Goal: Information Seeking & Learning: Find specific fact

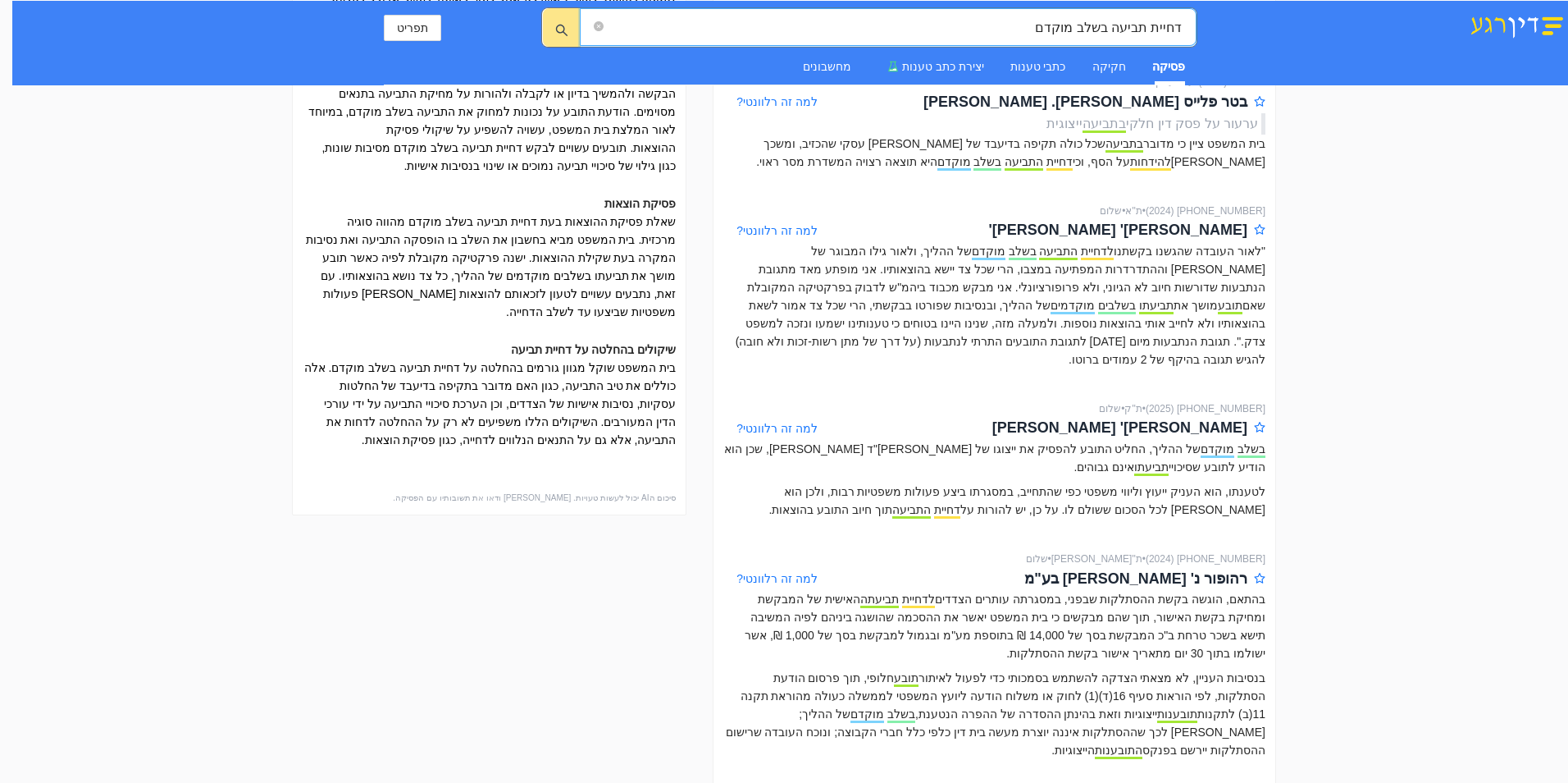
scroll to position [492, 0]
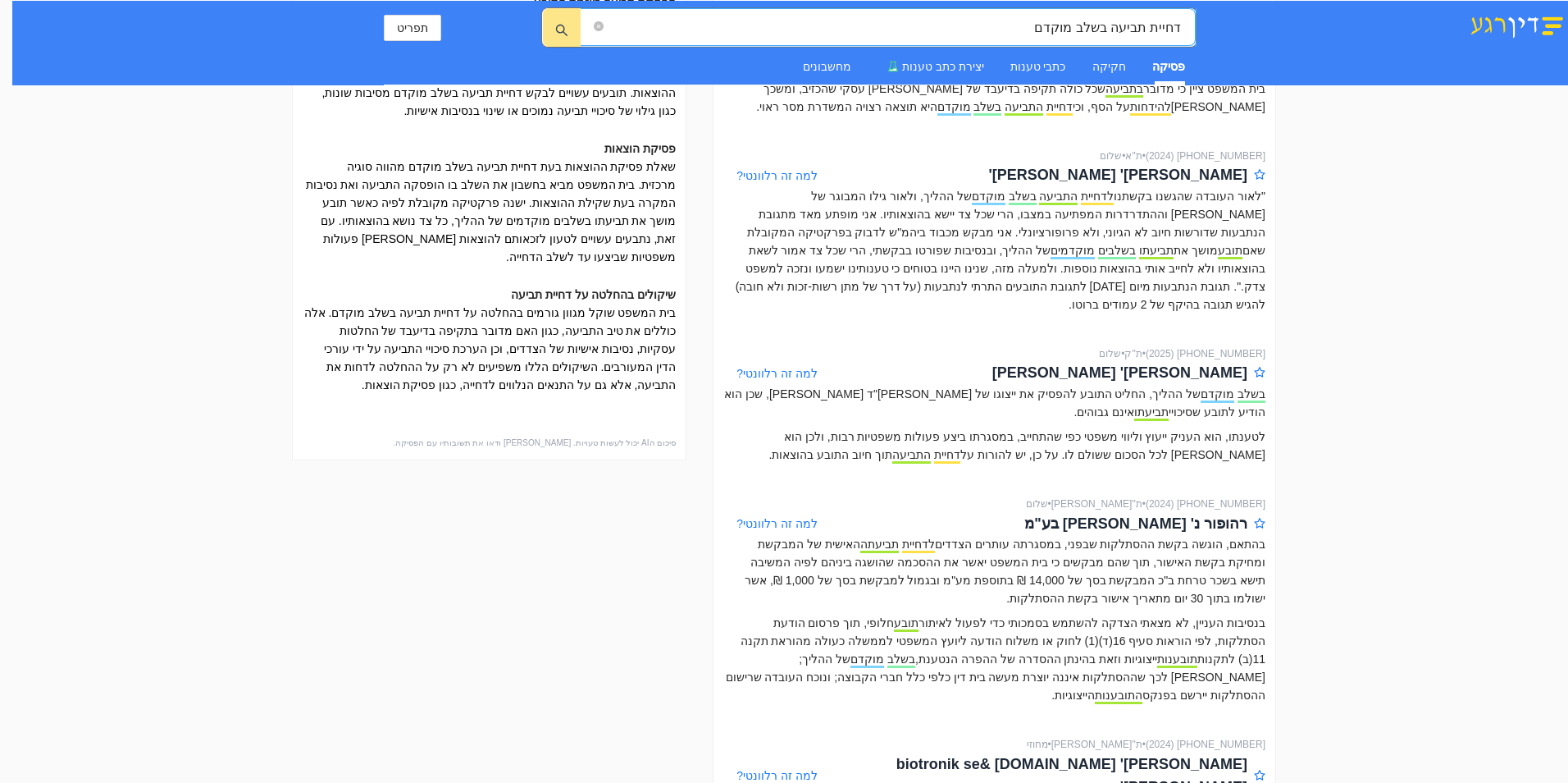
click at [1181, 30] on input "דחיית תביעה בשלב מוקדם" at bounding box center [894, 27] width 575 height 20
click at [958, 23] on input "ביטול החלטת דחיית תביעה בשלב מוקדם" at bounding box center [894, 27] width 575 height 20
type input "ביטול החלטת דחיית תביעה בשלב מוקדם"
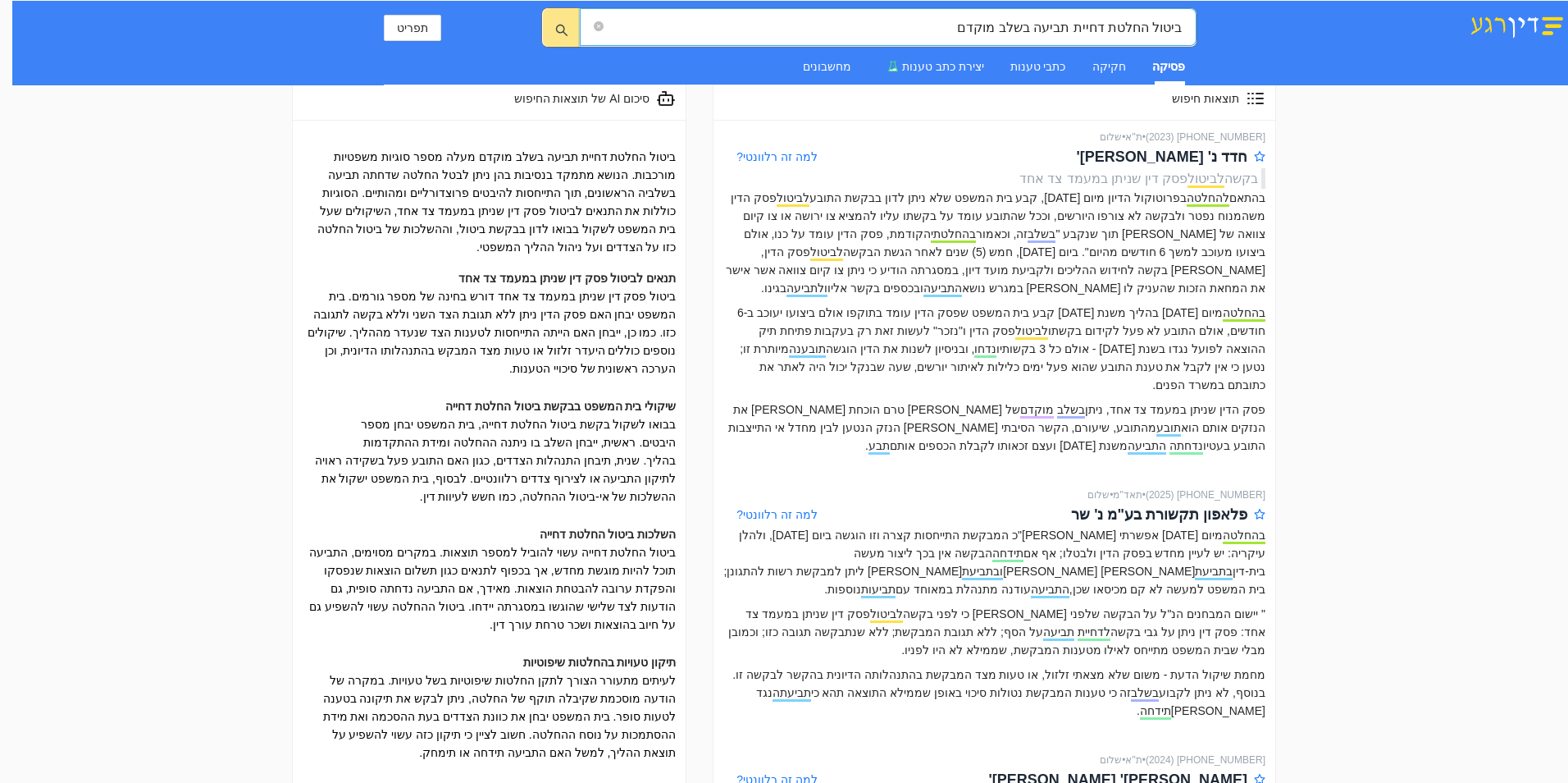
scroll to position [0, 0]
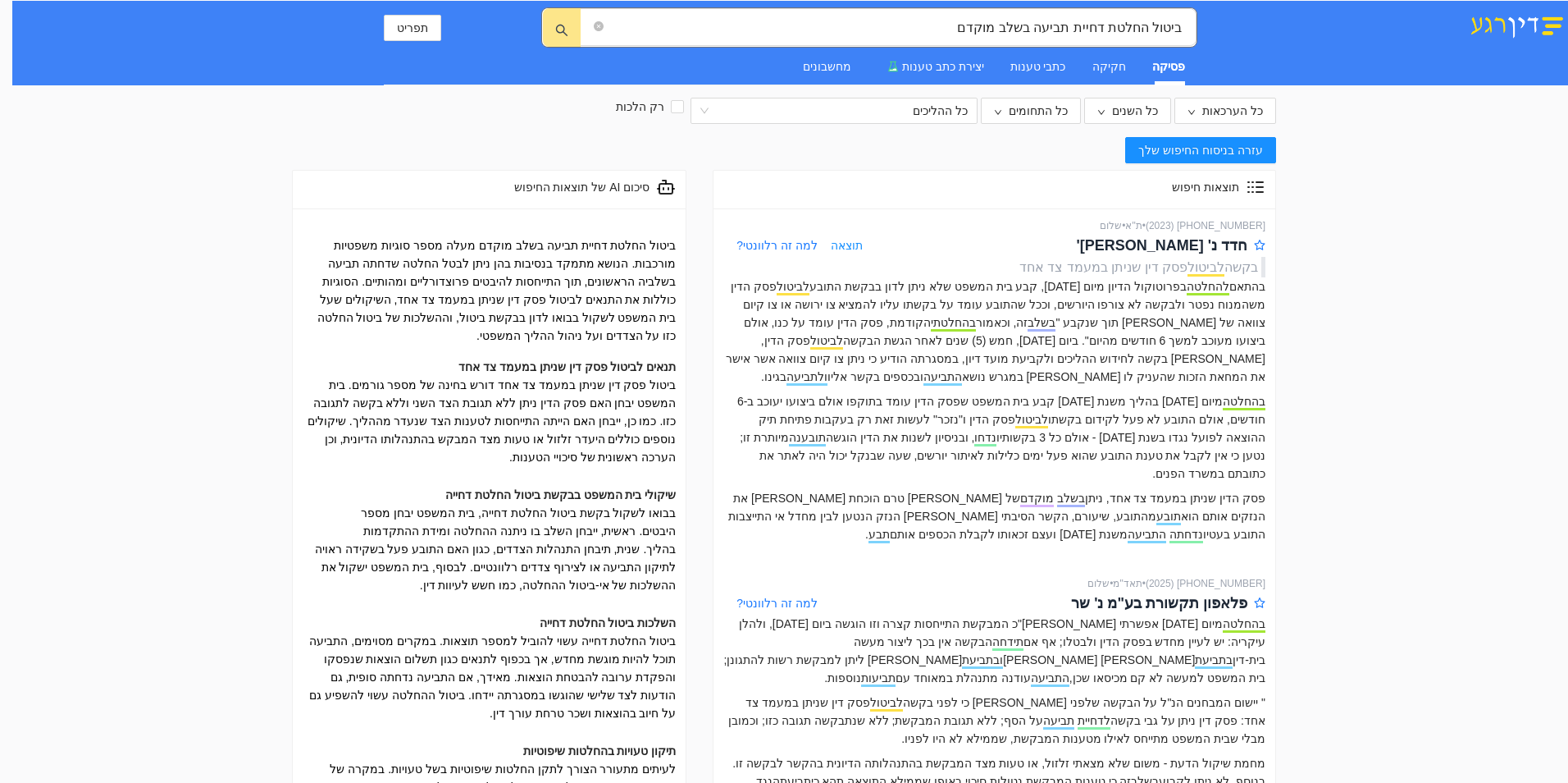
click at [1203, 218] on span "[PHONE_NUMBER] ( 2023 ) • ת"א • שלום" at bounding box center [1182, 226] width 166 height 16
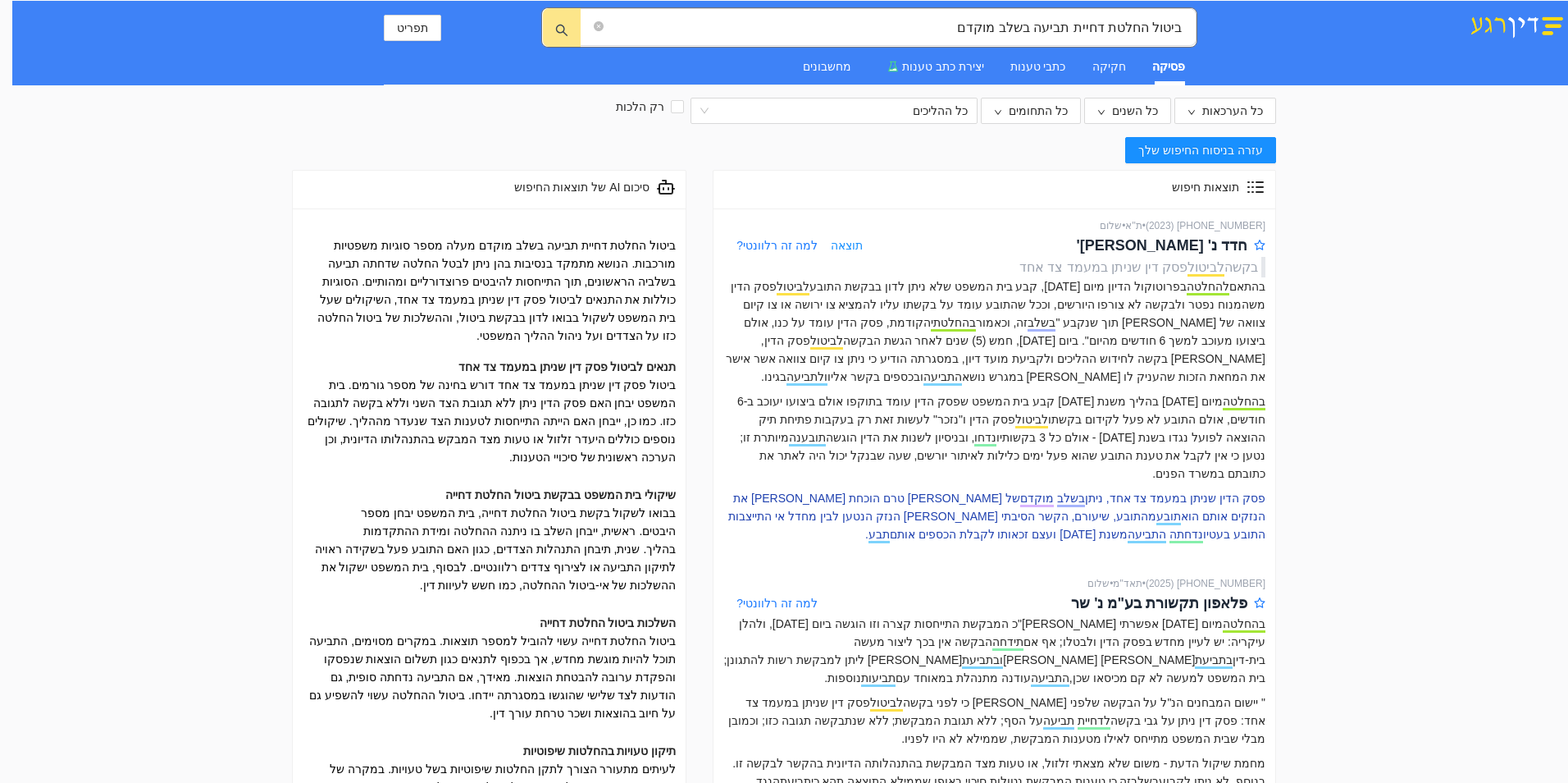
click at [1230, 502] on p "פסק הדין שניתן במעמד צד אחד, ניתן בשלב מוקדם של [PERSON_NAME] טרם הוכחת [PERSON…" at bounding box center [994, 516] width 542 height 54
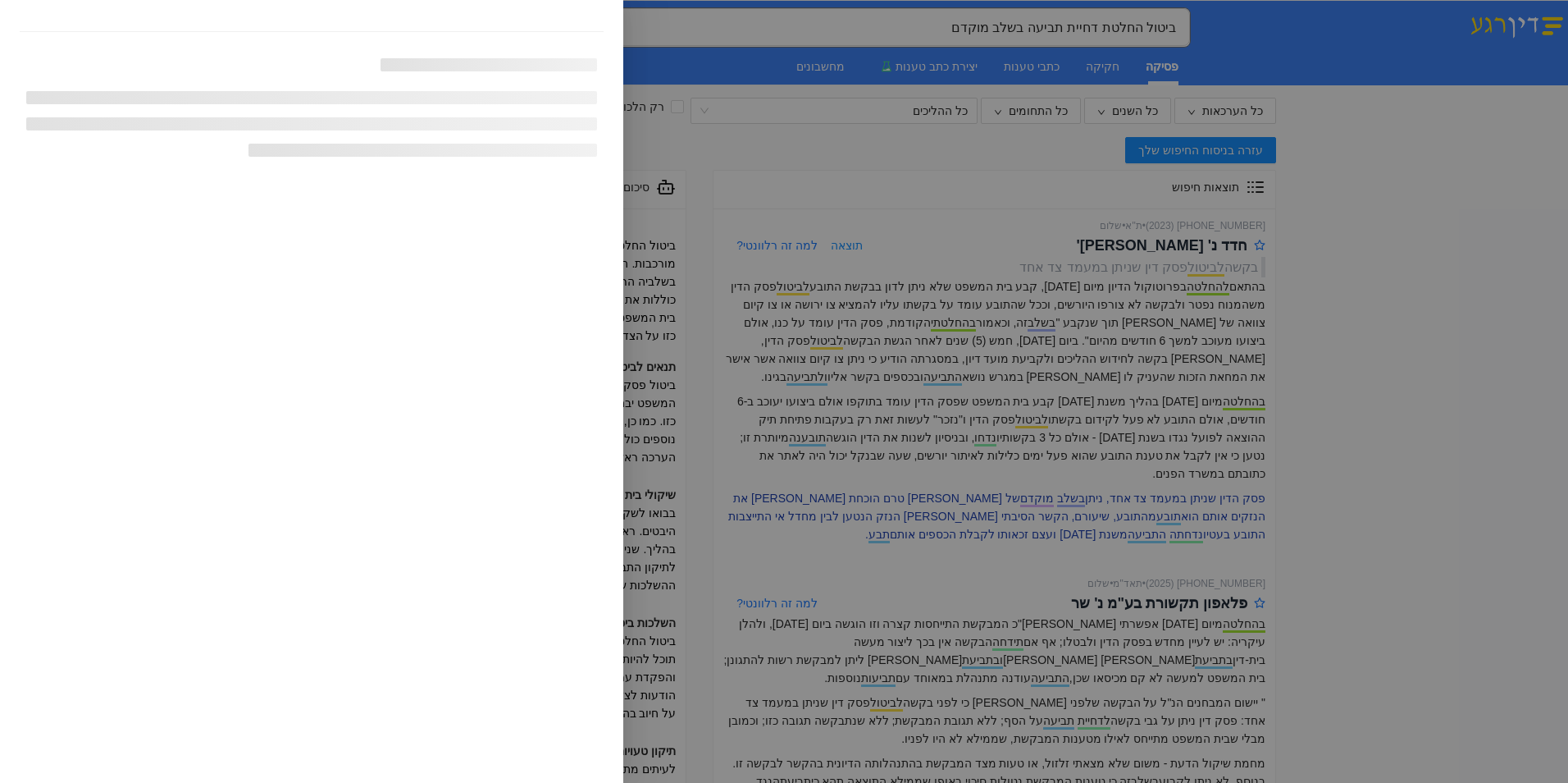
scroll to position [7426, 0]
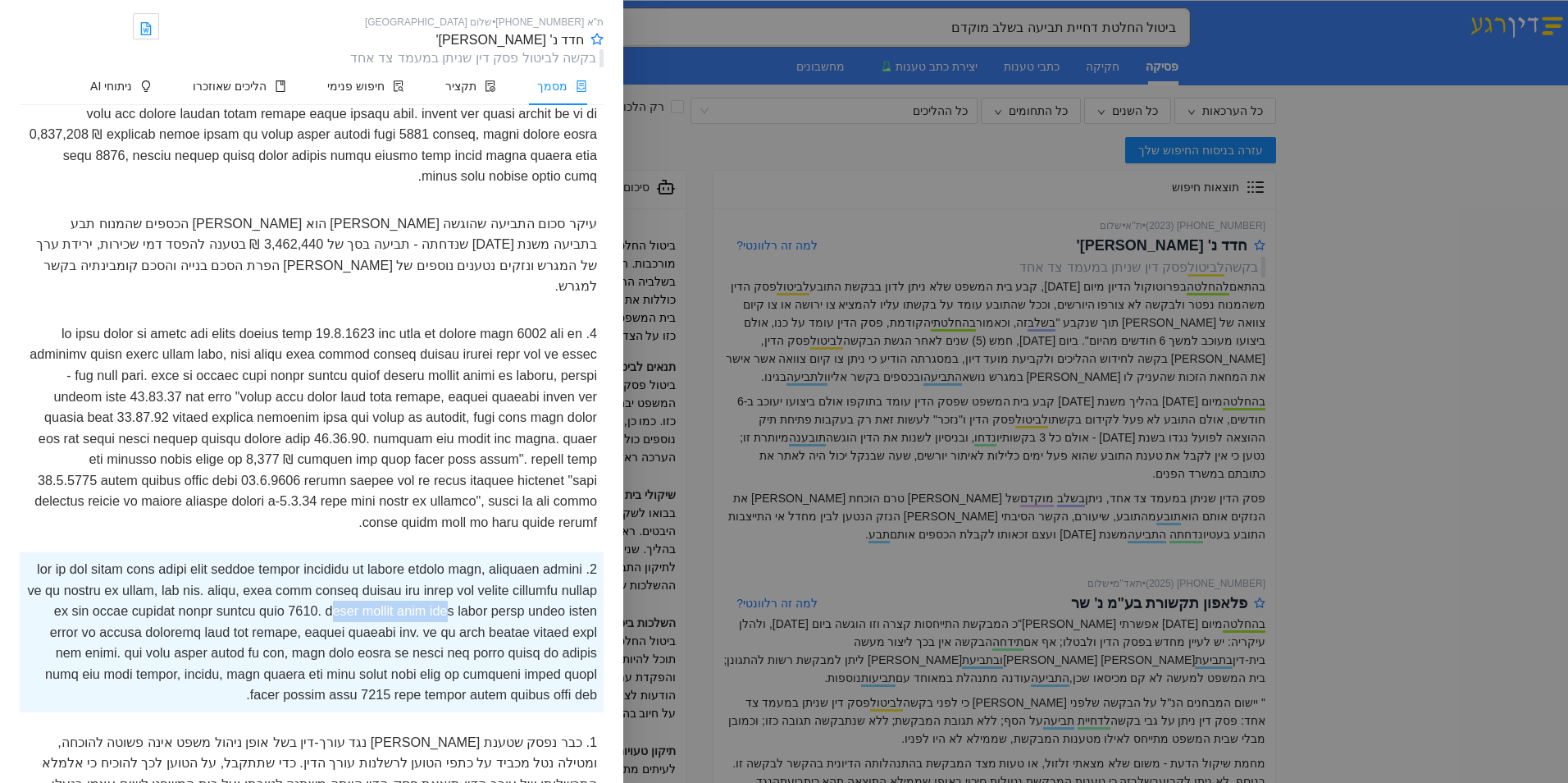
drag, startPoint x: 223, startPoint y: 423, endPoint x: 90, endPoint y: 430, distance: 133.2
click at [90, 552] on div at bounding box center [311, 632] width 584 height 160
click at [346, 552] on div at bounding box center [311, 632] width 584 height 160
drag, startPoint x: 827, startPoint y: 476, endPoint x: 809, endPoint y: 479, distance: 18.2
click at [834, 478] on div at bounding box center [784, 391] width 1568 height 783
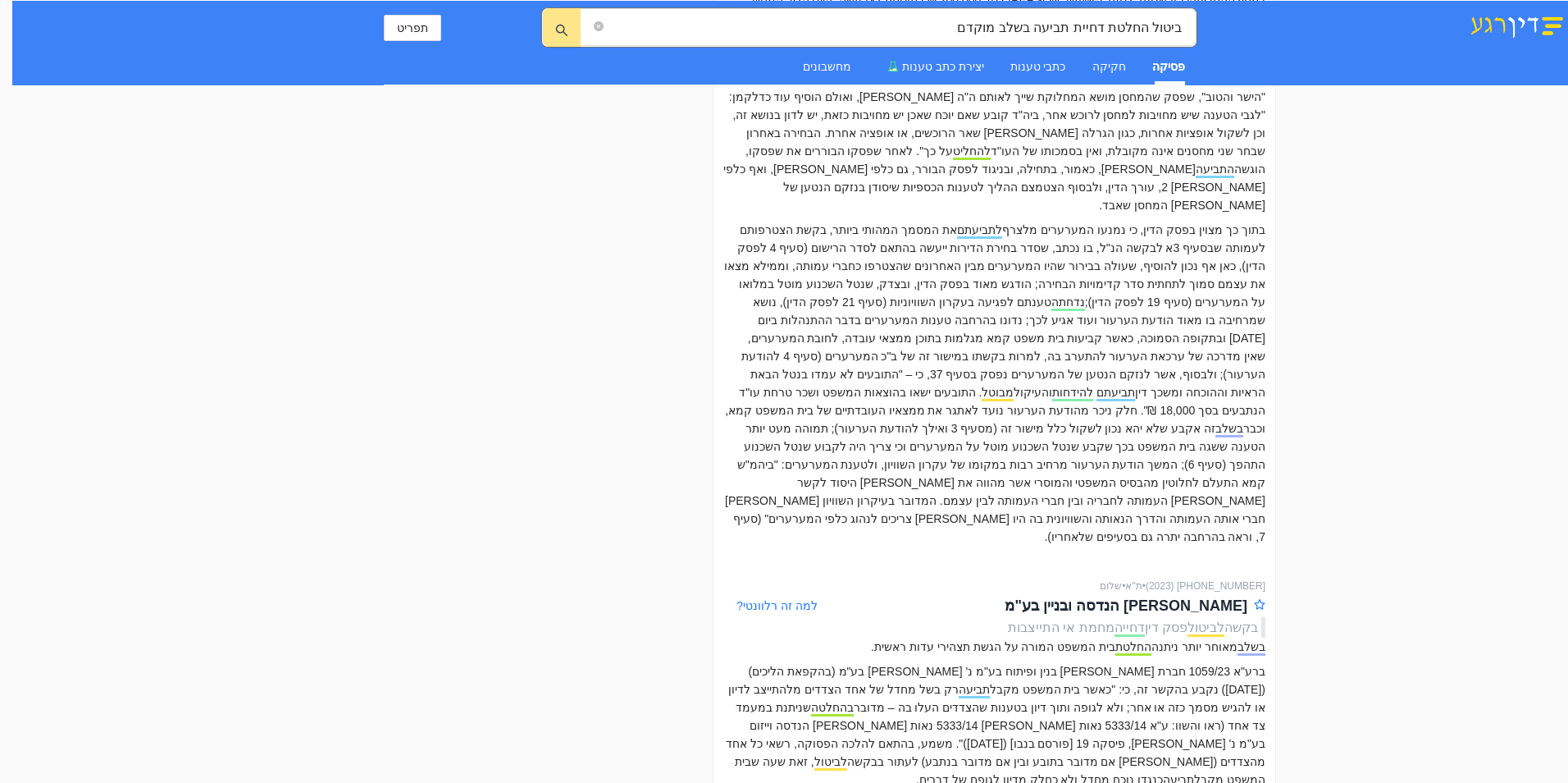
scroll to position [2461, 0]
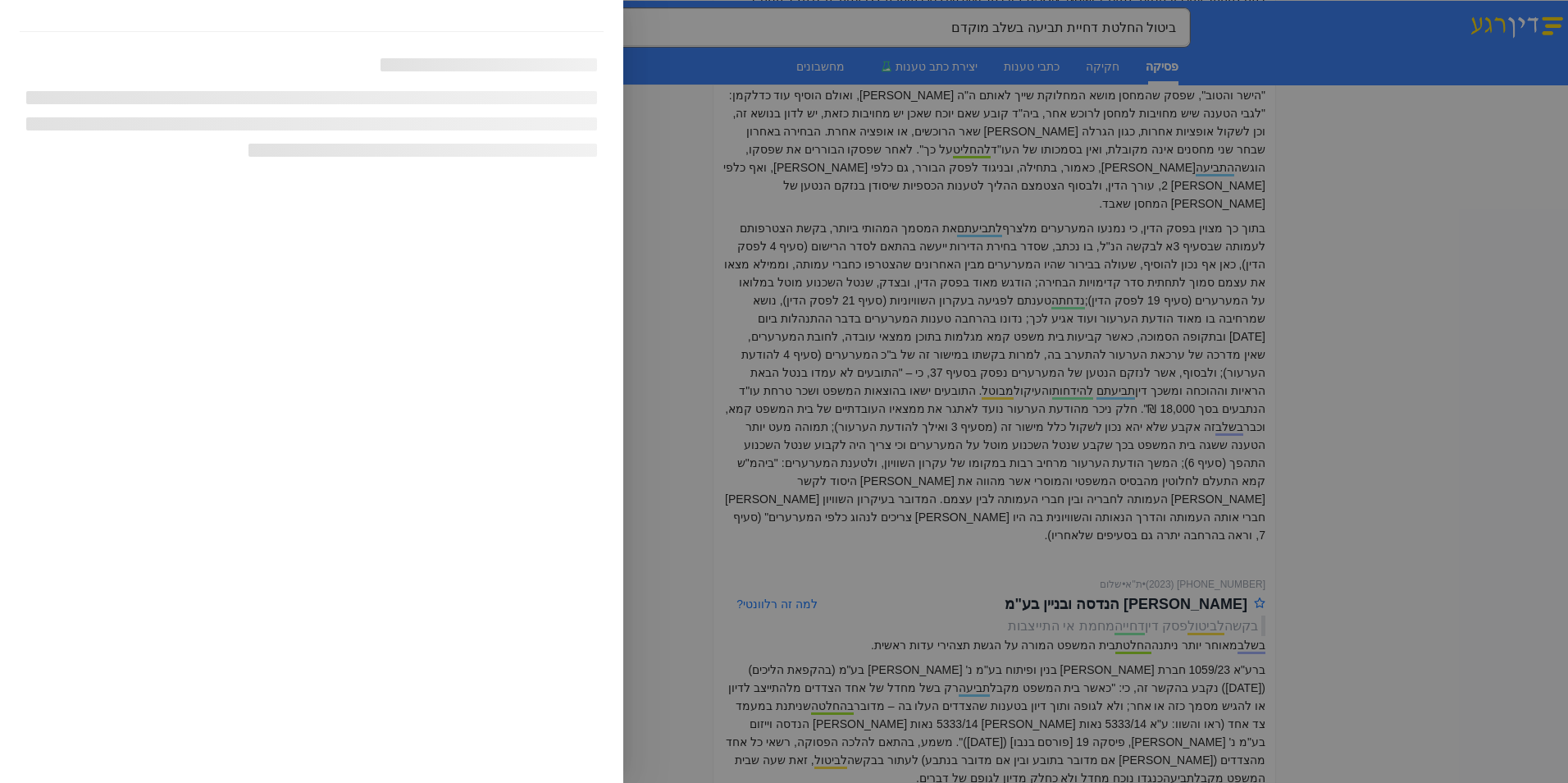
scroll to position [5292, 0]
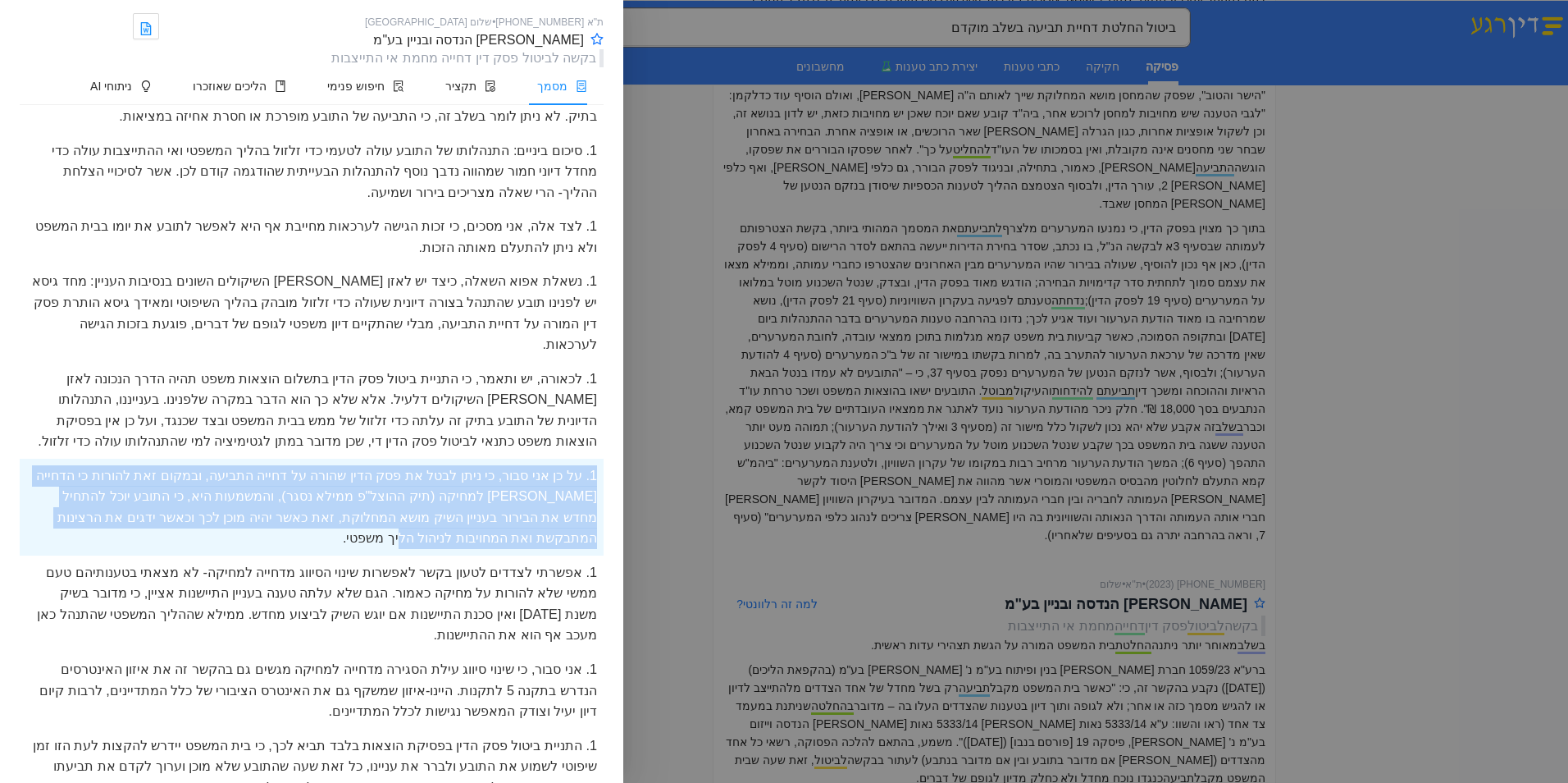
drag, startPoint x: 418, startPoint y: 483, endPoint x: 600, endPoint y: 403, distance: 198.8
click at [600, 459] on div "1. על כן אני סבור, כי ניתן לבטל את פסק הדין שהורה על דחייה התביעה, ובמקום זאת ל…" at bounding box center [311, 507] width 584 height 97
drag, startPoint x: 600, startPoint y: 403, endPoint x: 585, endPoint y: 440, distance: 39.9
drag, startPoint x: 585, startPoint y: 440, endPoint x: 582, endPoint y: 400, distance: 40.1
click at [582, 400] on span "העתק + מראה מקום" at bounding box center [597, 398] width 104 height 18
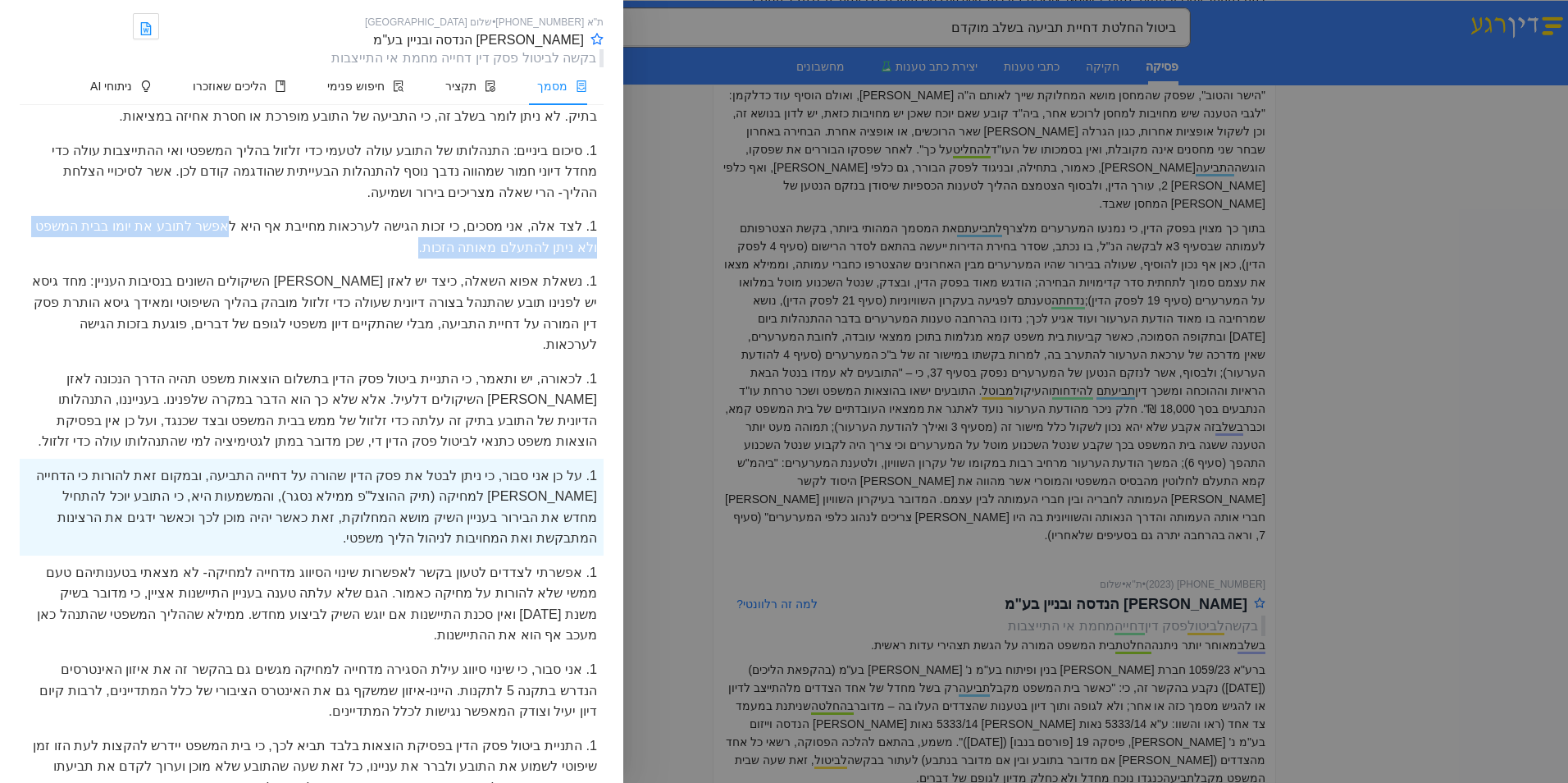
drag, startPoint x: 257, startPoint y: 187, endPoint x: 427, endPoint y: 205, distance: 171.0
click at [427, 209] on div "1. לצד אלה, אני מסכים, כי זכות הגישה לערכאות מחייבת אף היא לאפשר לתובע את יומו …" at bounding box center [311, 236] width 584 height 55
drag, startPoint x: 427, startPoint y: 205, endPoint x: 331, endPoint y: 184, distance: 98.3
click at [407, 209] on div "1. לצד אלה, אני מסכים, כי זכות הגישה לערכאות מחייבת אף היא לאפשר לתובע את יומו …" at bounding box center [311, 236] width 584 height 55
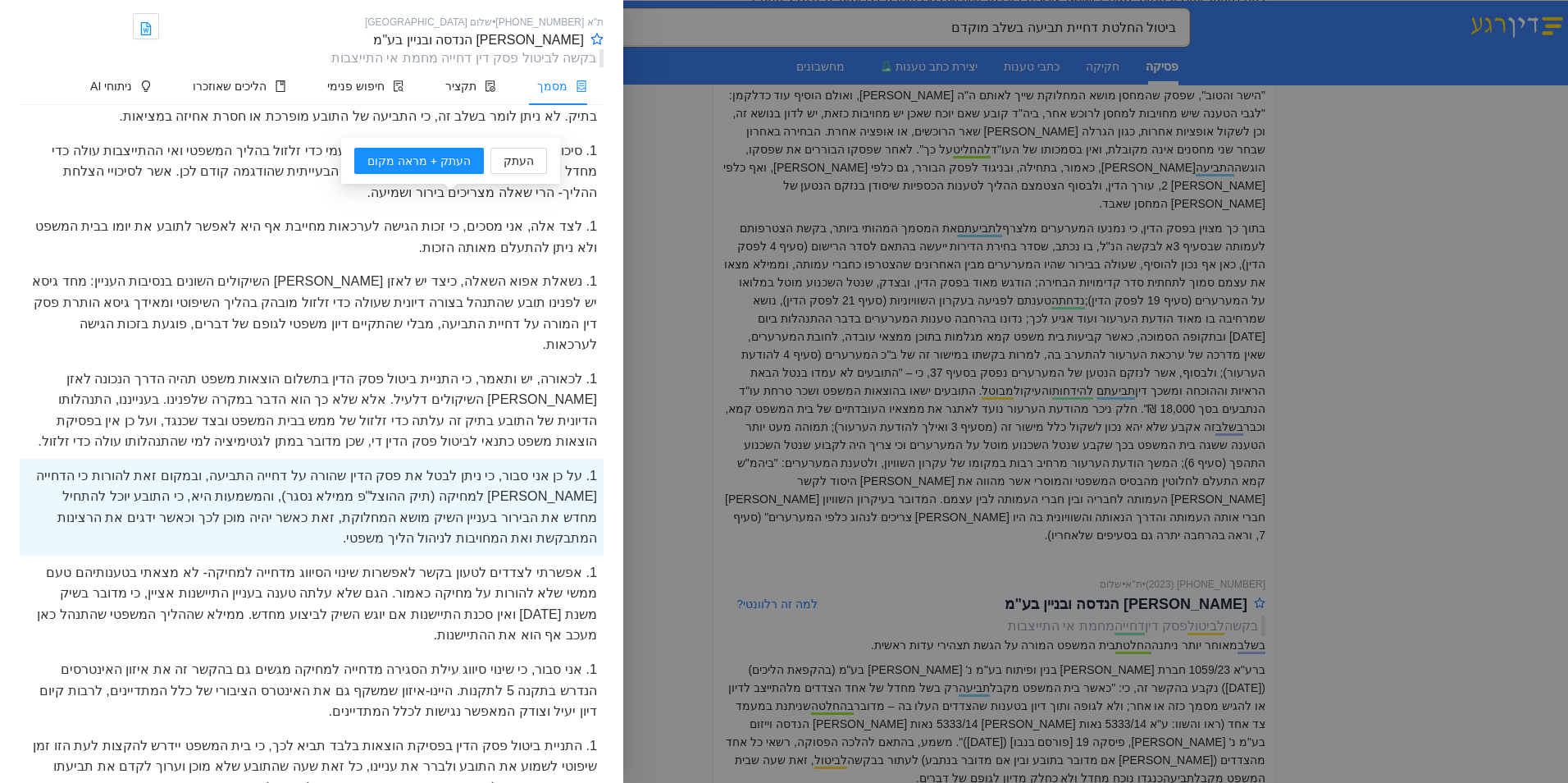
drag, startPoint x: 271, startPoint y: 179, endPoint x: 265, endPoint y: 185, distance: 8.5
click at [270, 209] on div "1. לצד אלה, אני מסכים, כי זכות הגישה לערכאות מחייבת אף היא לאפשר לתובע את יומו …" at bounding box center [311, 236] width 584 height 55
click at [257, 209] on div "1. לצד אלה, אני מסכים, כי זכות הגישה לערכאות מחייבת אף היא לאפשר לתובע את יומו …" at bounding box center [311, 236] width 584 height 55
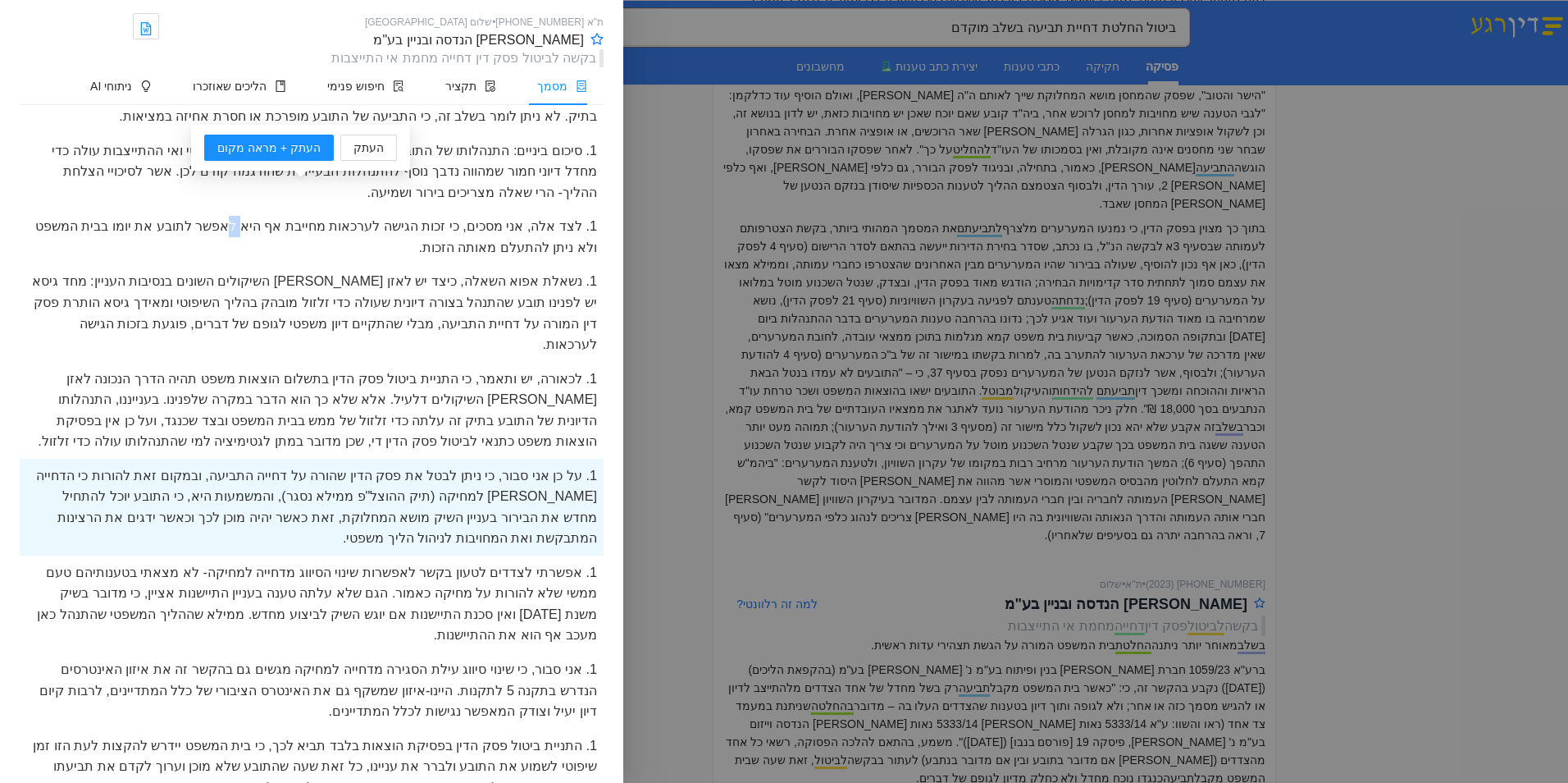
click at [256, 209] on div "1. לצד אלה, אני מסכים, כי זכות הגישה לערכאות מחייבת אף היא לאפשר לתובע את יומו …" at bounding box center [311, 236] width 584 height 55
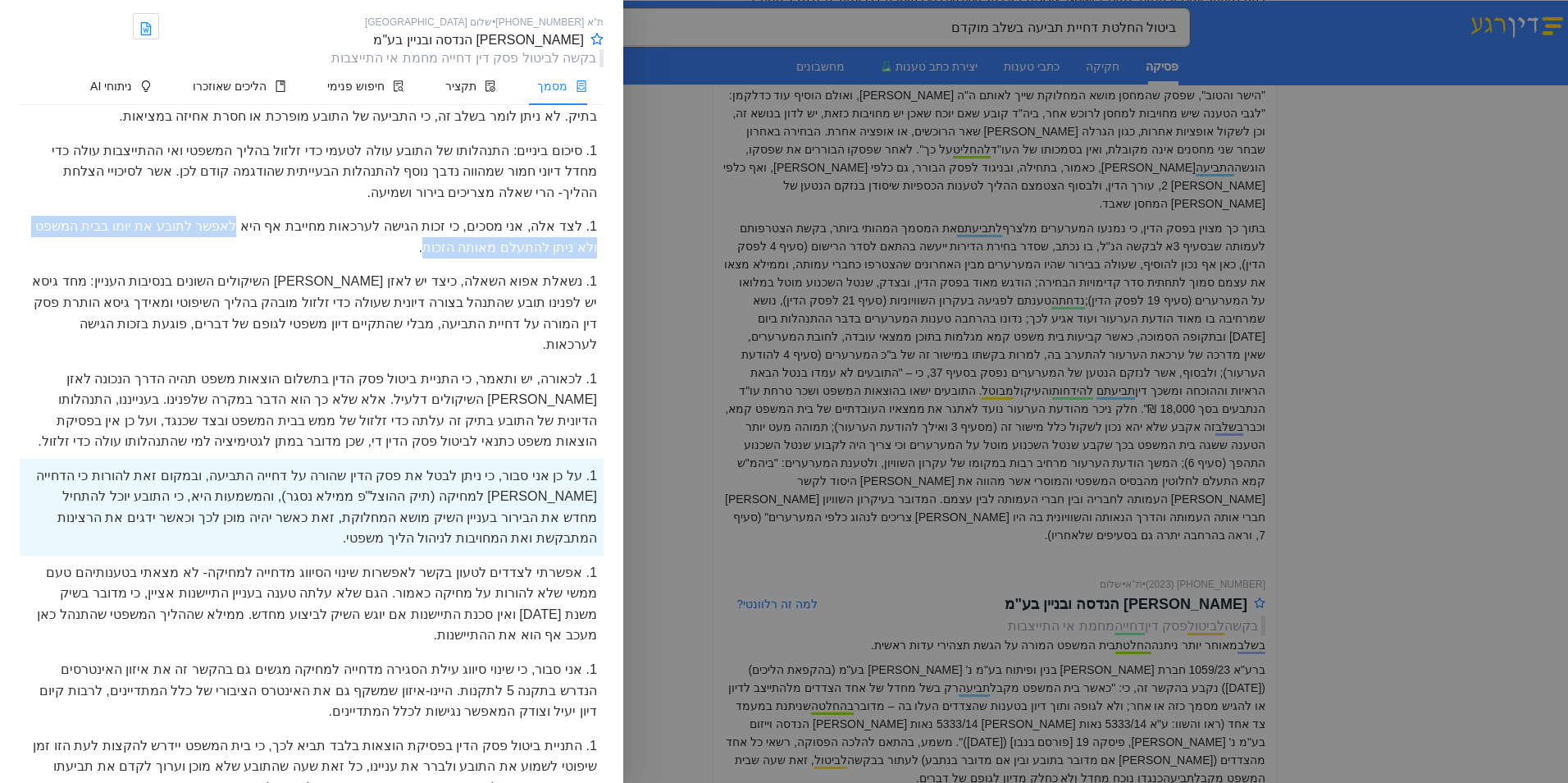
drag, startPoint x: 260, startPoint y: 184, endPoint x: 459, endPoint y: 209, distance: 200.6
click at [459, 209] on div "1. לצד אלה, אני מסכים, כי זכות הגישה לערכאות מחייבת אף היא לאפשר לתובע את יומו …" at bounding box center [311, 236] width 584 height 55
drag, startPoint x: 459, startPoint y: 209, endPoint x: 574, endPoint y: 160, distance: 125.0
click at [574, 160] on button "העתק" at bounding box center [570, 167] width 56 height 26
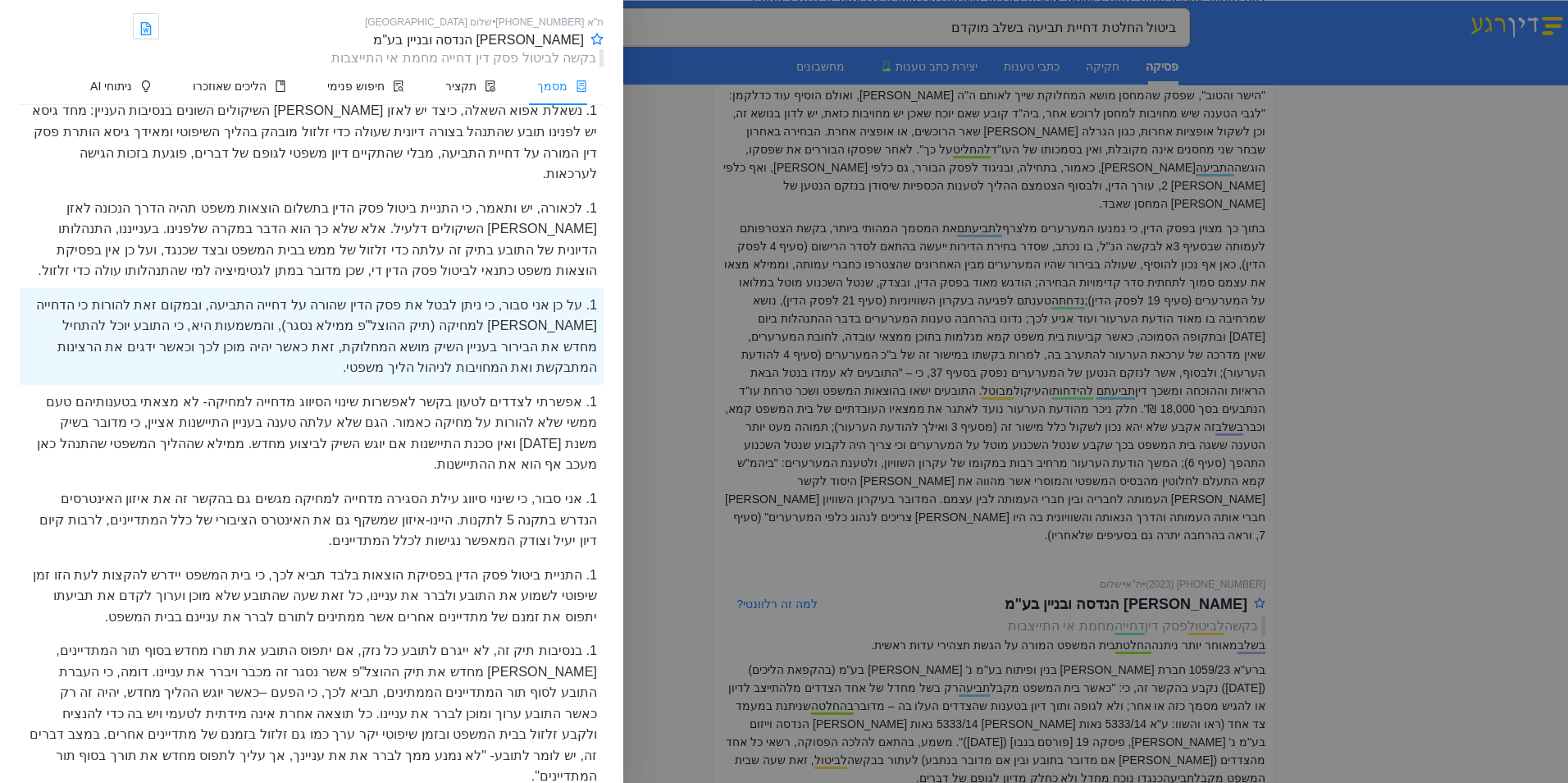
scroll to position [5456, 0]
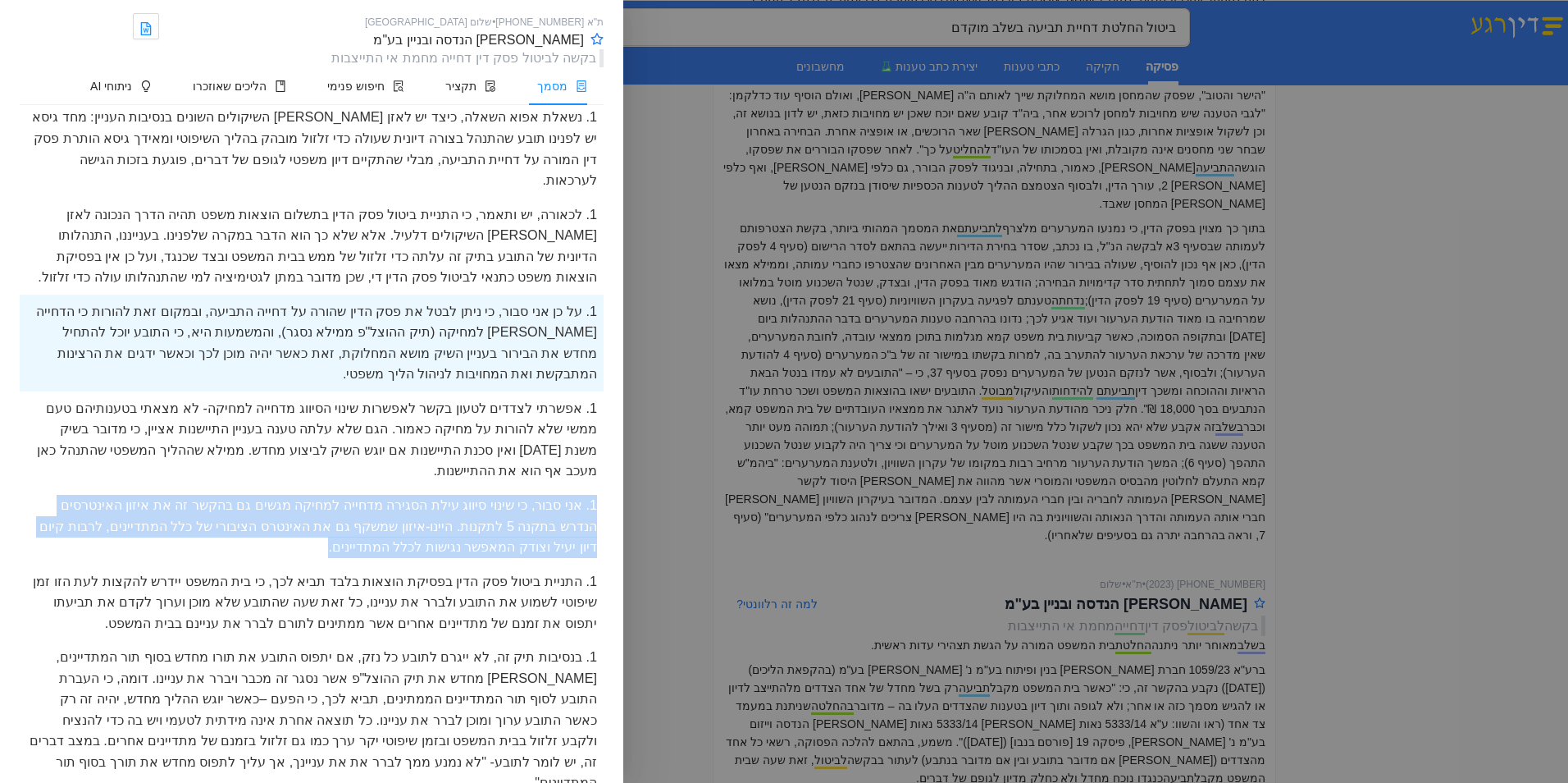
drag, startPoint x: 355, startPoint y: 486, endPoint x: 600, endPoint y: 433, distance: 250.7
click at [600, 489] on div "1. אני סבור, כי שינוי סיווג עילת הסגירה מדחייה למחיקה מגשים גם בהקשר זה את איזו…" at bounding box center [311, 526] width 584 height 76
drag, startPoint x: 600, startPoint y: 433, endPoint x: 458, endPoint y: 460, distance: 144.5
click at [458, 489] on div "1. אני סבור, כי שינוי סיווג עילת הסגירה מדחייה למחיקה מגשים גם בהקשר זה את איזו…" at bounding box center [311, 526] width 584 height 76
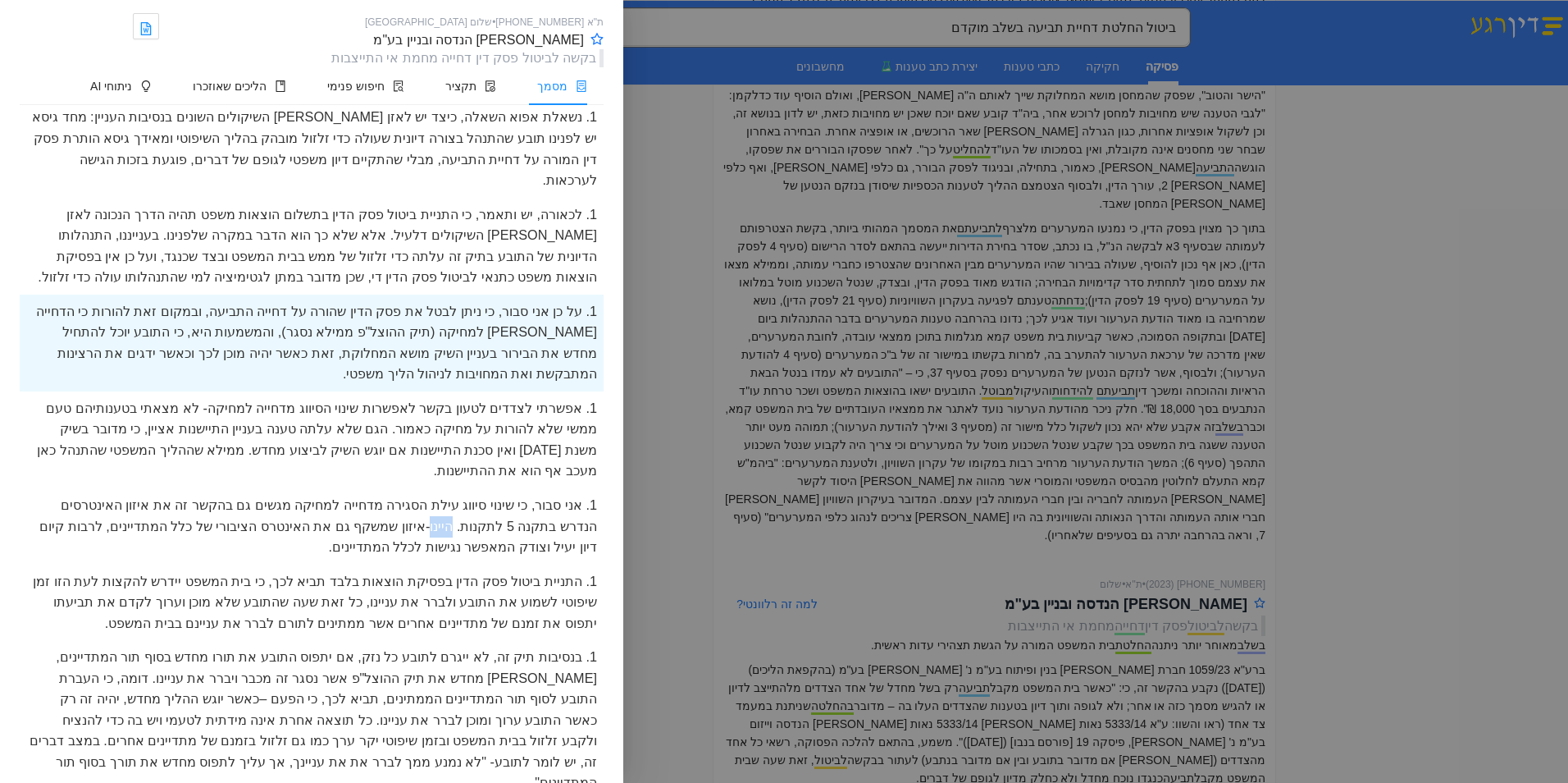
click at [458, 489] on div "1. אני סבור, כי שינוי סיווג עילת הסגירה מדחייה למחיקה מגשים גם בהקשר זה את איזו…" at bounding box center [311, 526] width 584 height 76
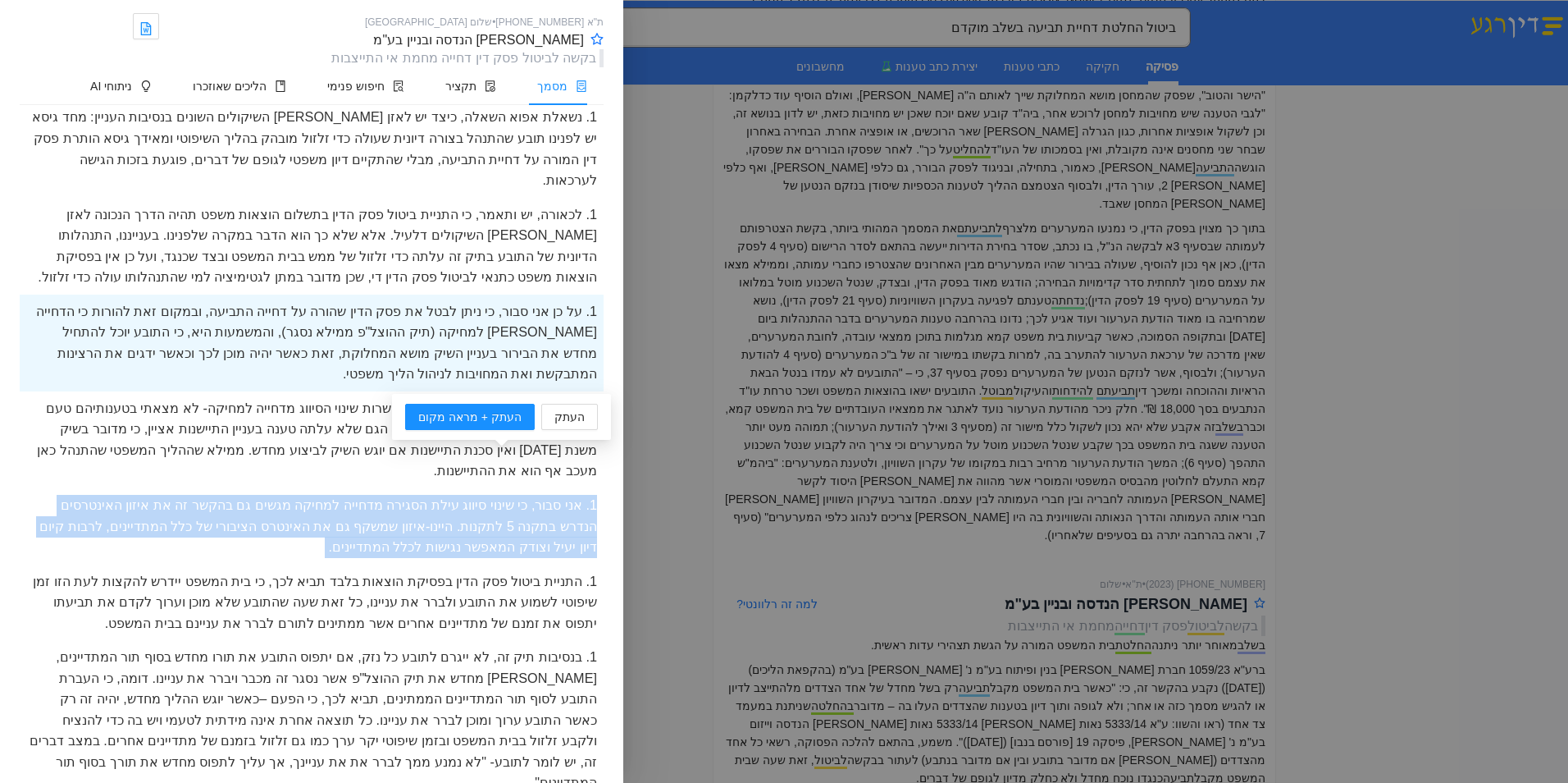
click at [458, 489] on div "1. אני סבור, כי שינוי סיווג עילת הסגירה מדחייה למחיקה מגשים גם בהקשר זה את איזו…" at bounding box center [311, 526] width 584 height 76
drag, startPoint x: 458, startPoint y: 460, endPoint x: 507, endPoint y: 414, distance: 67.2
click at [507, 414] on span "העתק + מראה מקום" at bounding box center [470, 417] width 104 height 18
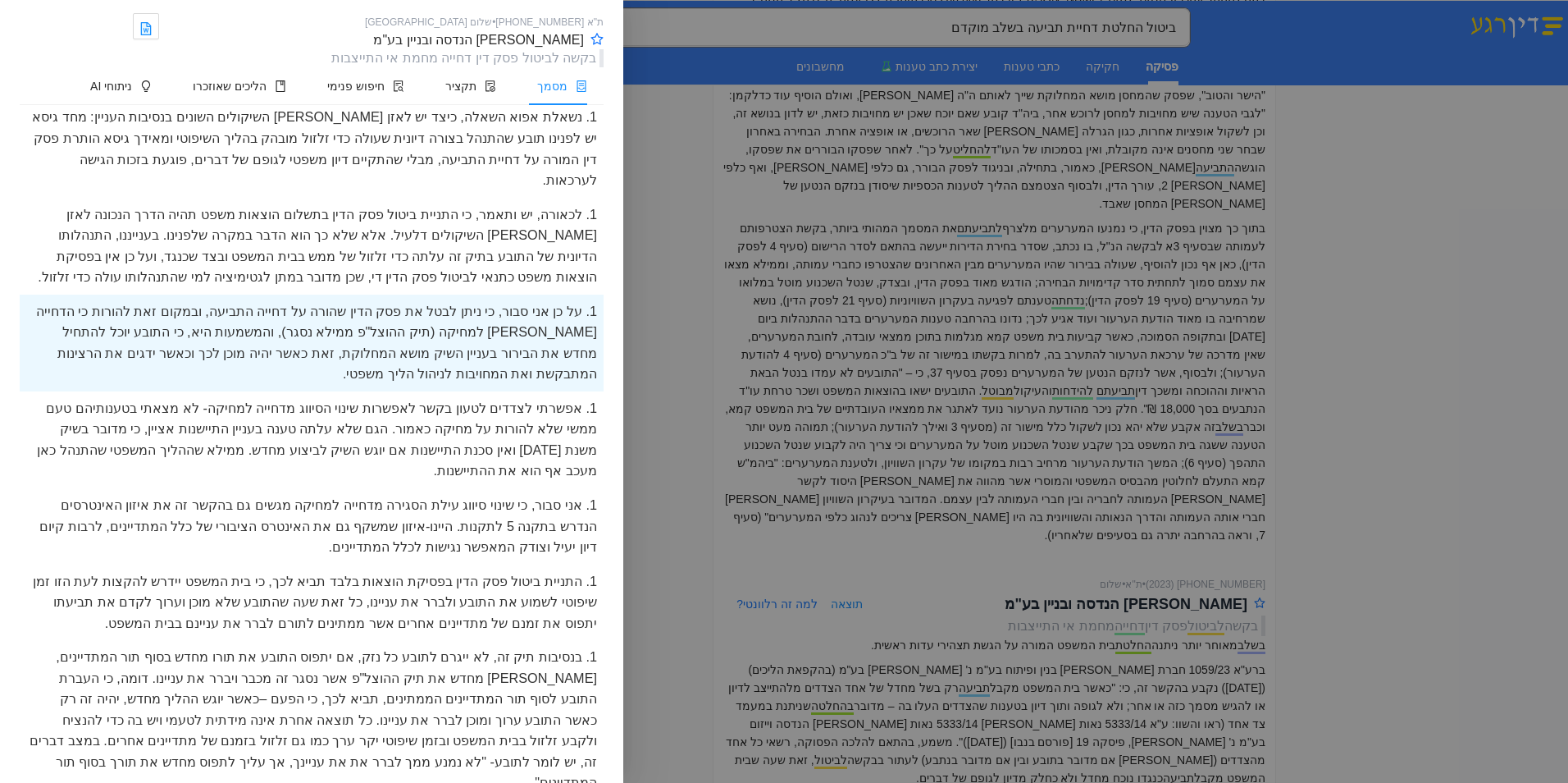
click at [907, 388] on div at bounding box center [784, 391] width 1568 height 783
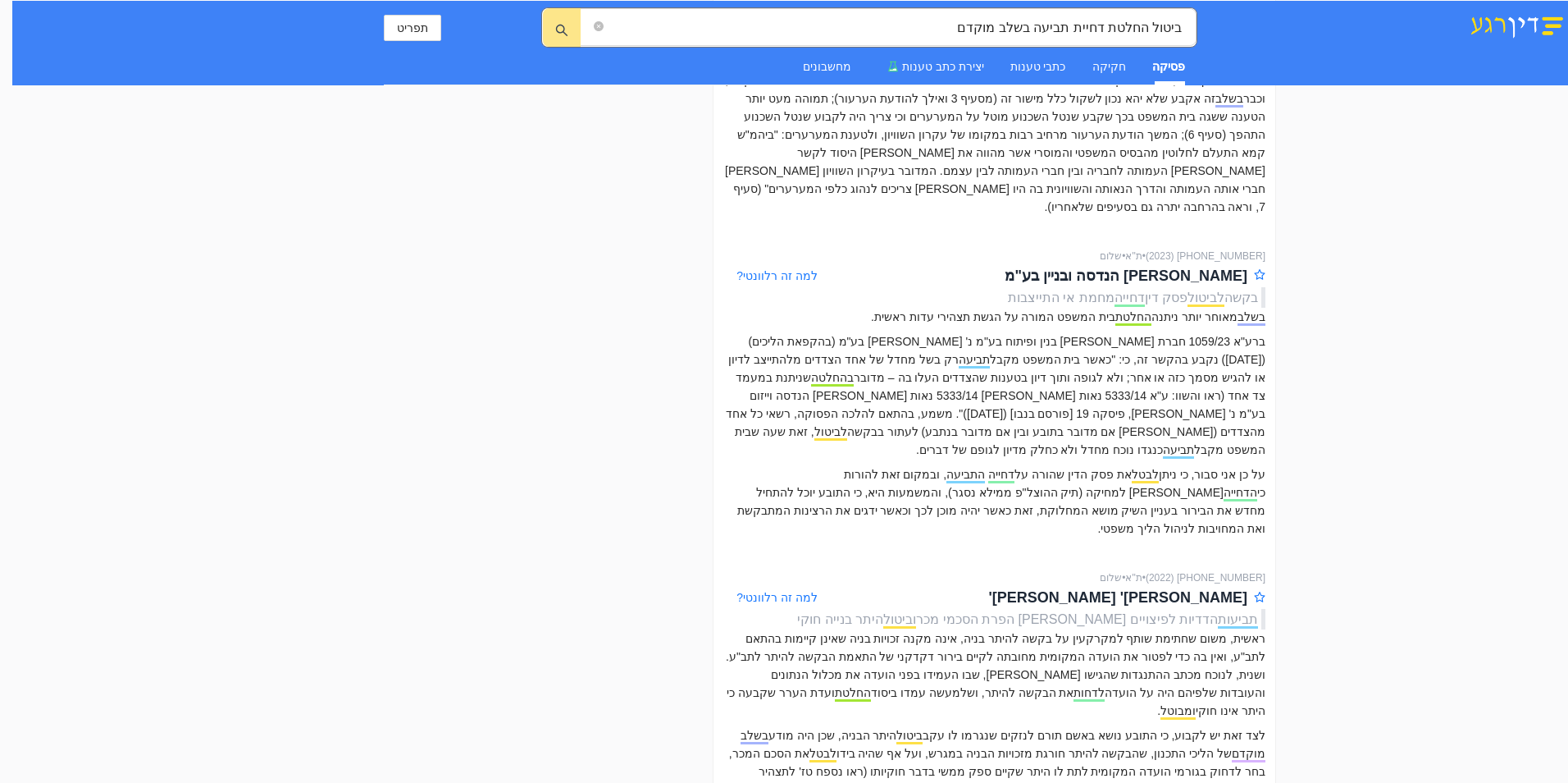
scroll to position [3200, 0]
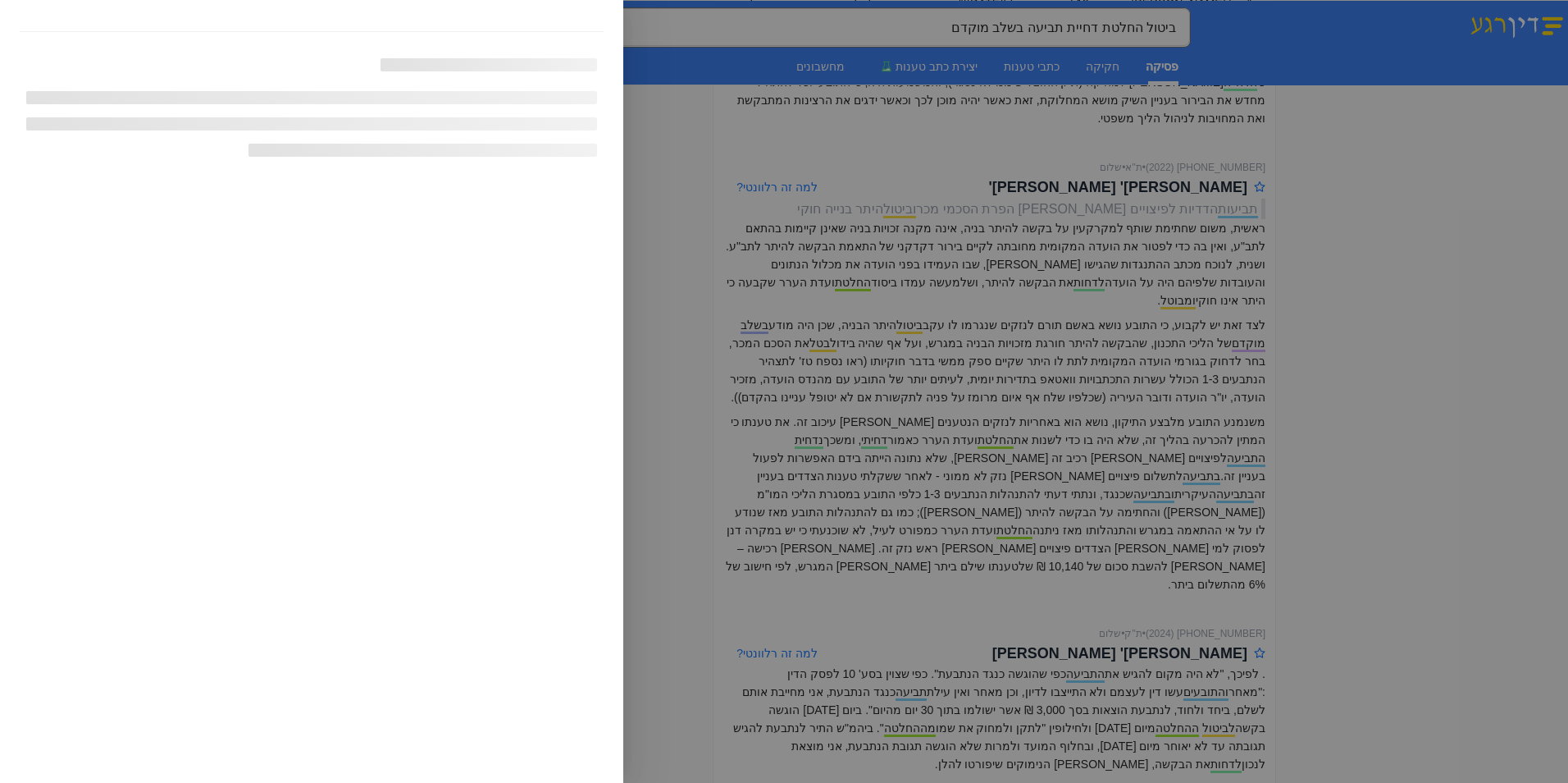
scroll to position [3286, 0]
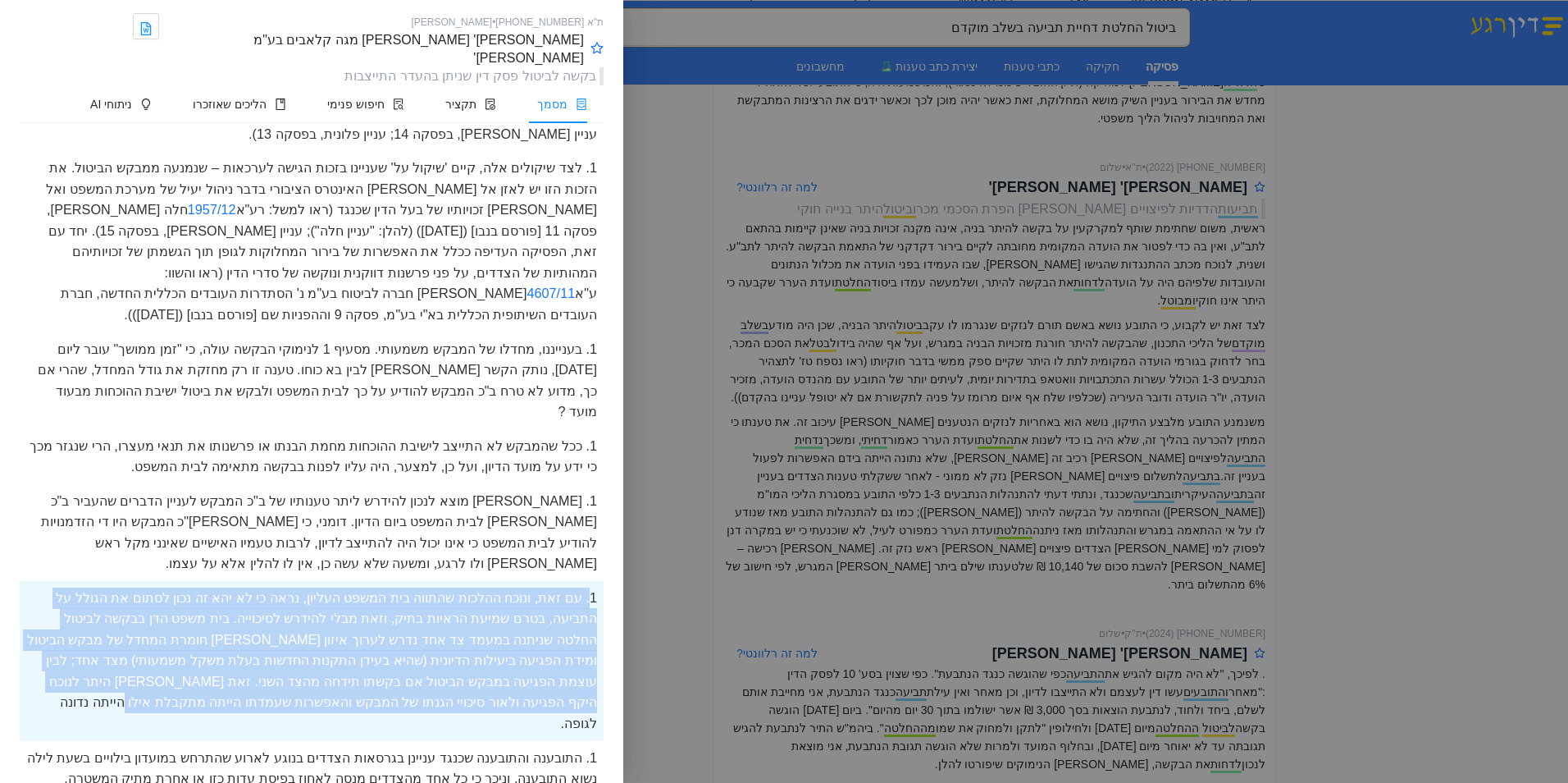
drag, startPoint x: 263, startPoint y: 496, endPoint x: 588, endPoint y: 388, distance: 342.5
click at [588, 581] on div "1. עם זאת, ונוכח ההלכות שהתווה בית המשפט העליון, נראה כי לא יהא זה נכון לסתום א…" at bounding box center [311, 661] width 584 height 160
drag, startPoint x: 588, startPoint y: 388, endPoint x: 562, endPoint y: 412, distance: 35.4
click at [573, 581] on div "1. עם זאת, ונוכח ההלכות שהתווה בית המשפט העליון, נראה כי לא יהא זה נכון לסתום א…" at bounding box center [311, 661] width 584 height 160
drag, startPoint x: 281, startPoint y: 497, endPoint x: 582, endPoint y: 396, distance: 317.5
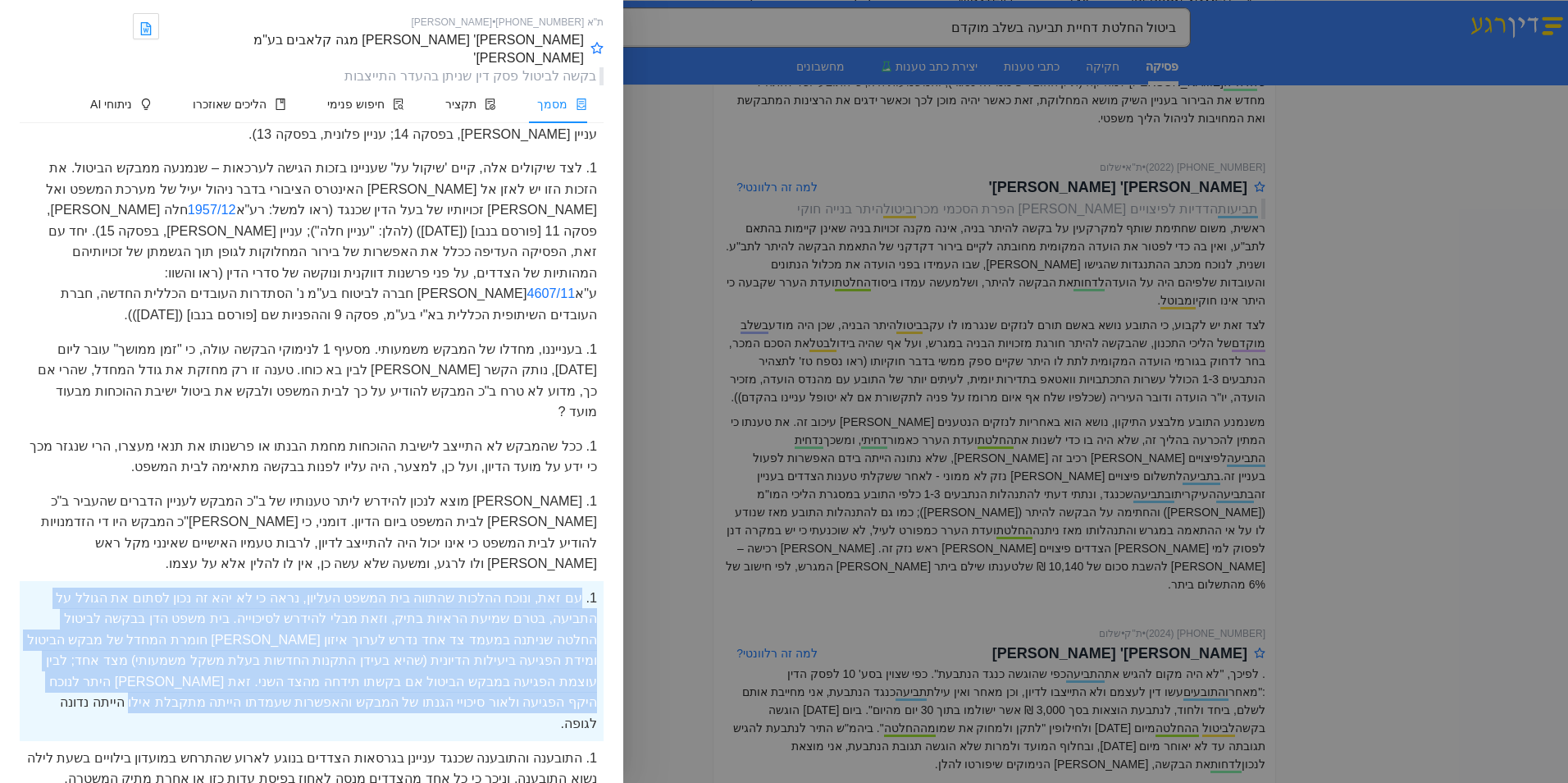
click at [582, 581] on div "1. עם זאת, ונוכח ההלכות שהתווה בית המשפט העליון, נראה כי לא יהא זה נכון לסתום א…" at bounding box center [311, 661] width 584 height 160
drag, startPoint x: 582, startPoint y: 396, endPoint x: 589, endPoint y: 345, distance: 51.5
click at [589, 345] on span "העתק + מראה מקום" at bounding box center [594, 353] width 104 height 18
